Goal: Complete application form

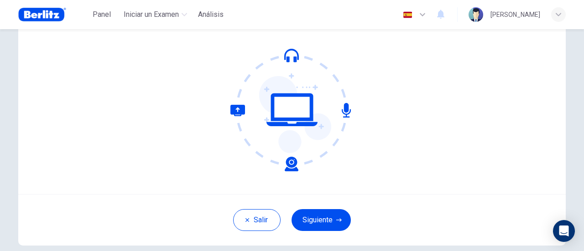
scroll to position [93, 0]
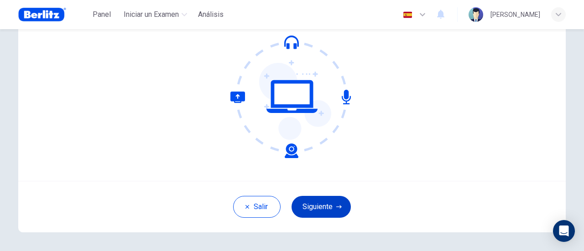
click at [341, 205] on button "Siguiente" at bounding box center [320, 207] width 59 height 22
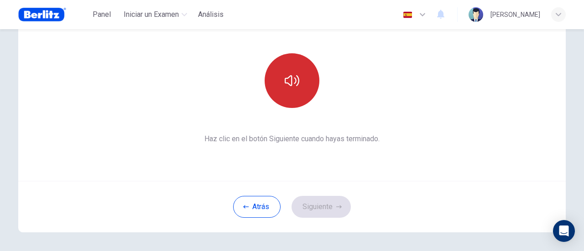
click at [300, 88] on button "button" at bounding box center [291, 80] width 55 height 55
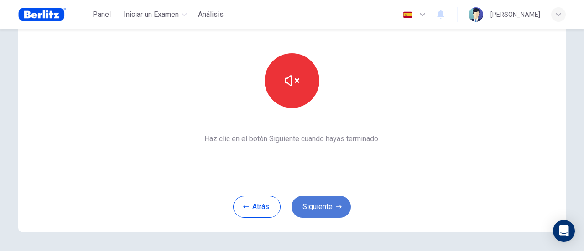
click at [333, 201] on button "Siguiente" at bounding box center [320, 207] width 59 height 22
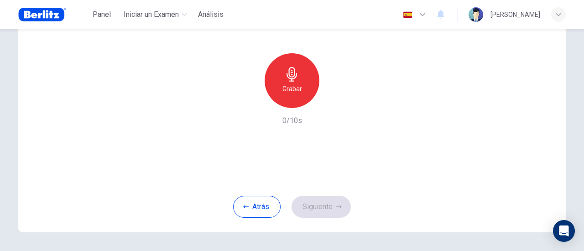
click at [289, 76] on icon "button" at bounding box center [291, 74] width 10 height 15
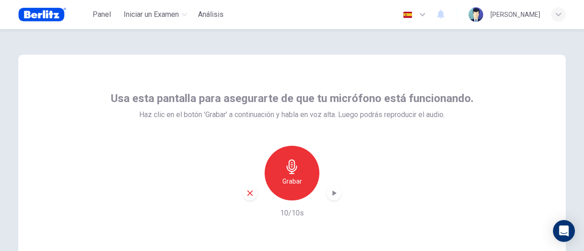
scroll to position [123, 0]
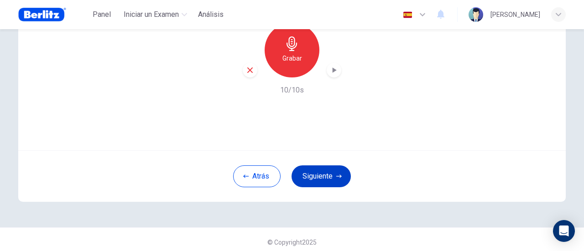
click at [339, 175] on button "Siguiente" at bounding box center [320, 176] width 59 height 22
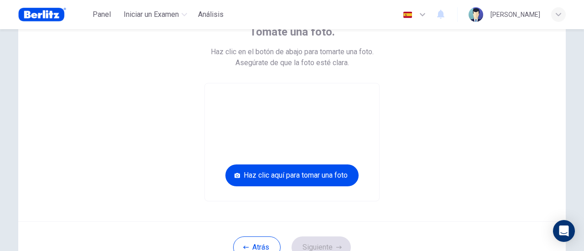
scroll to position [67, 0]
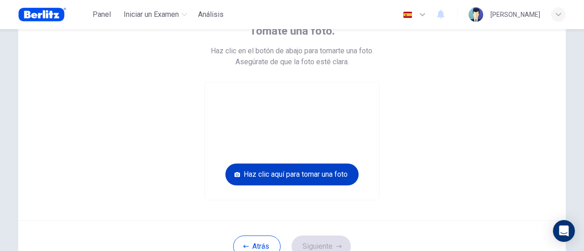
click at [302, 173] on button "Haz clic aquí para tomar una foto" at bounding box center [291, 175] width 133 height 22
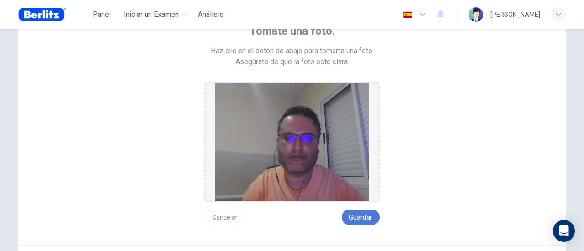
click at [365, 219] on button "Guardar" at bounding box center [360, 218] width 38 height 16
click at [366, 217] on button "Guardar" at bounding box center [360, 218] width 38 height 16
drag, startPoint x: 579, startPoint y: 124, endPoint x: 581, endPoint y: 75, distance: 49.7
click at [581, 74] on div "Tómate una foto. Haz clic en el botón de abajo para tomarte una foto. Asegúrate…" at bounding box center [292, 140] width 584 height 222
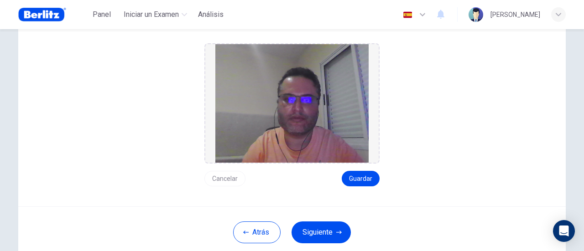
scroll to position [111, 0]
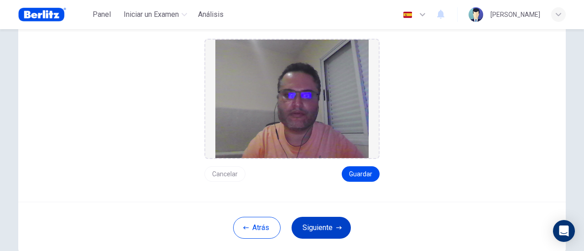
click at [339, 222] on button "Siguiente" at bounding box center [320, 228] width 59 height 22
